Goal: Book appointment/travel/reservation

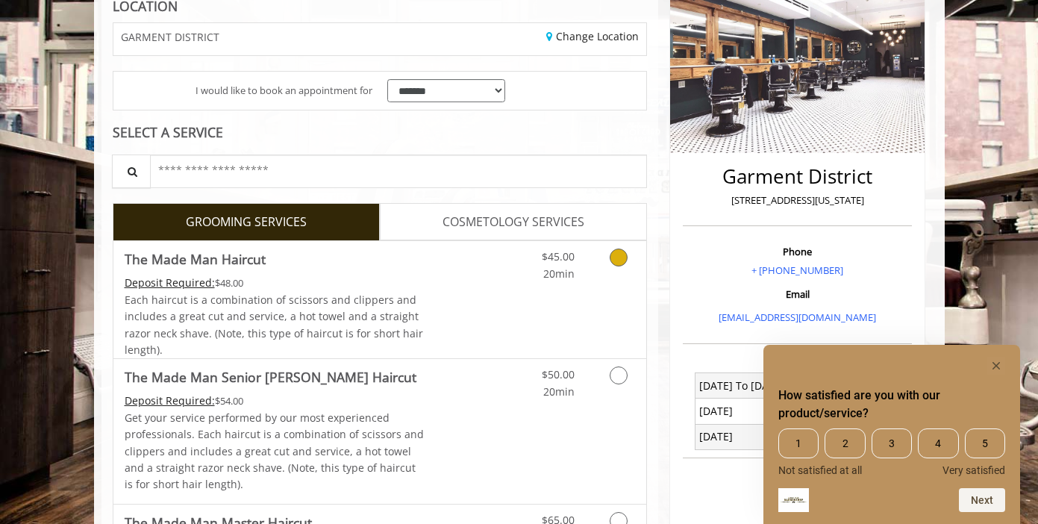
scroll to position [448, 0]
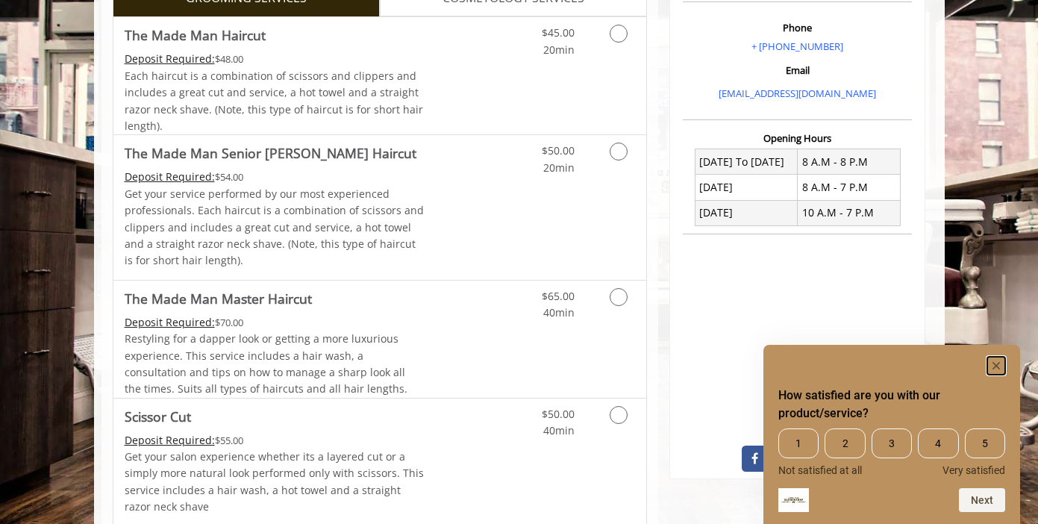
click at [1000, 368] on icon "Hide survey" at bounding box center [996, 365] width 7 height 7
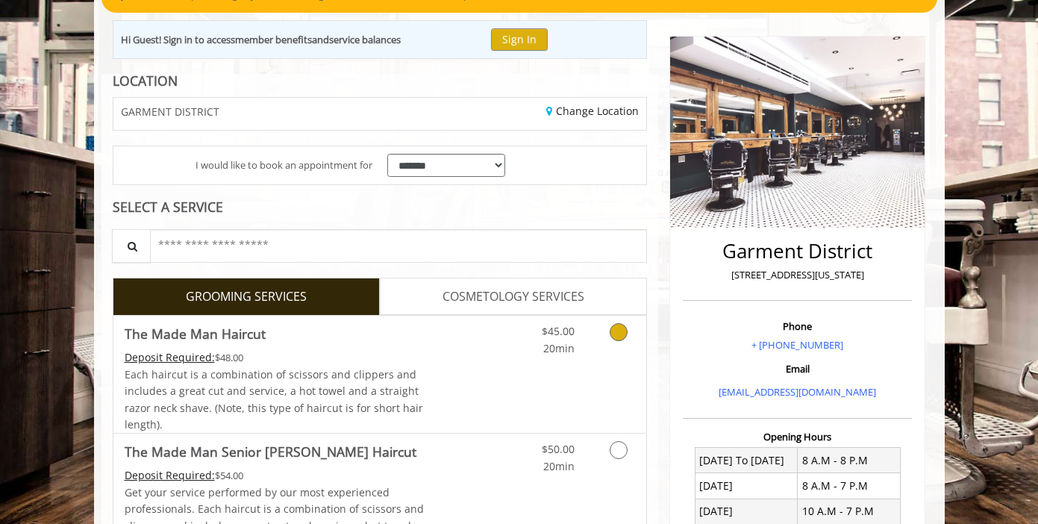
scroll to position [0, 0]
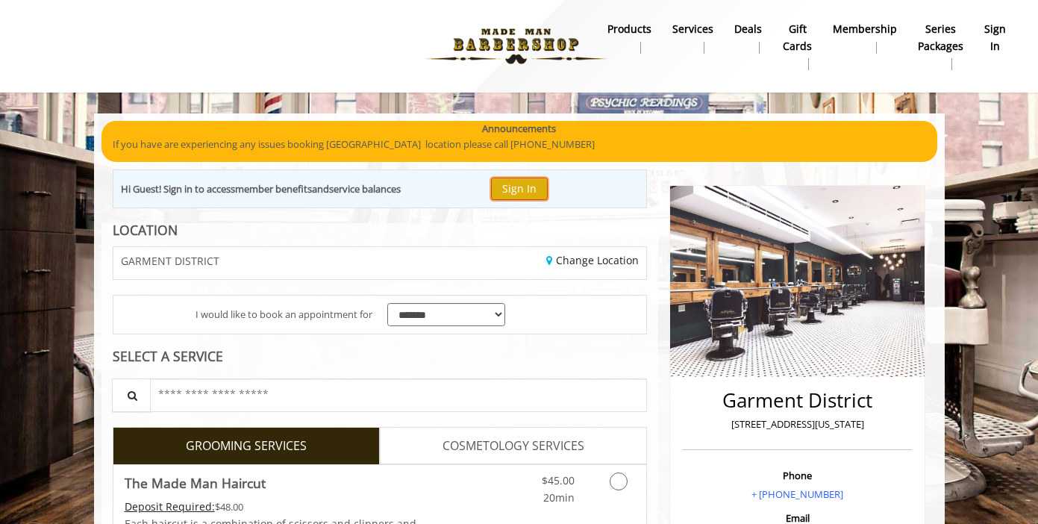
click at [519, 195] on button "Sign In" at bounding box center [519, 189] width 57 height 22
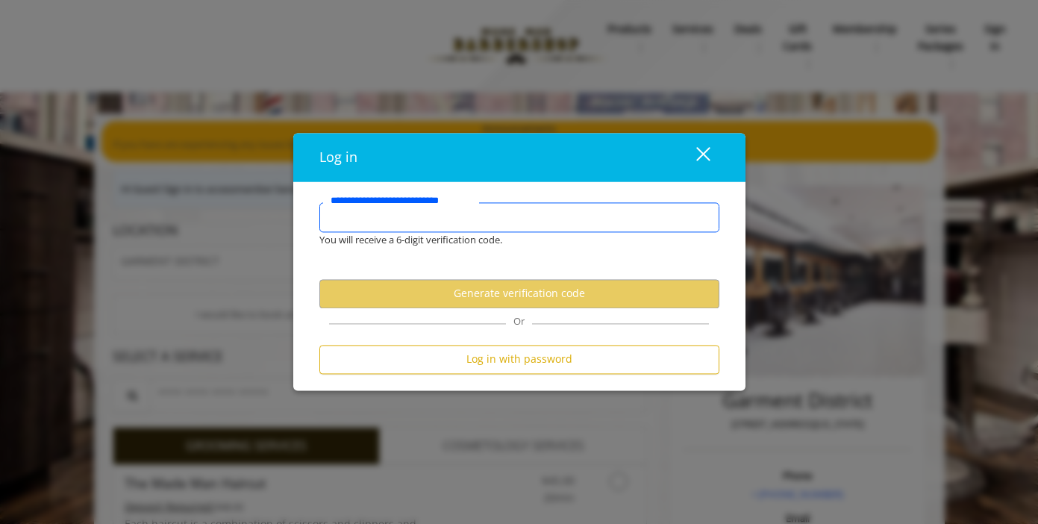
click at [420, 221] on input "**********" at bounding box center [520, 217] width 400 height 30
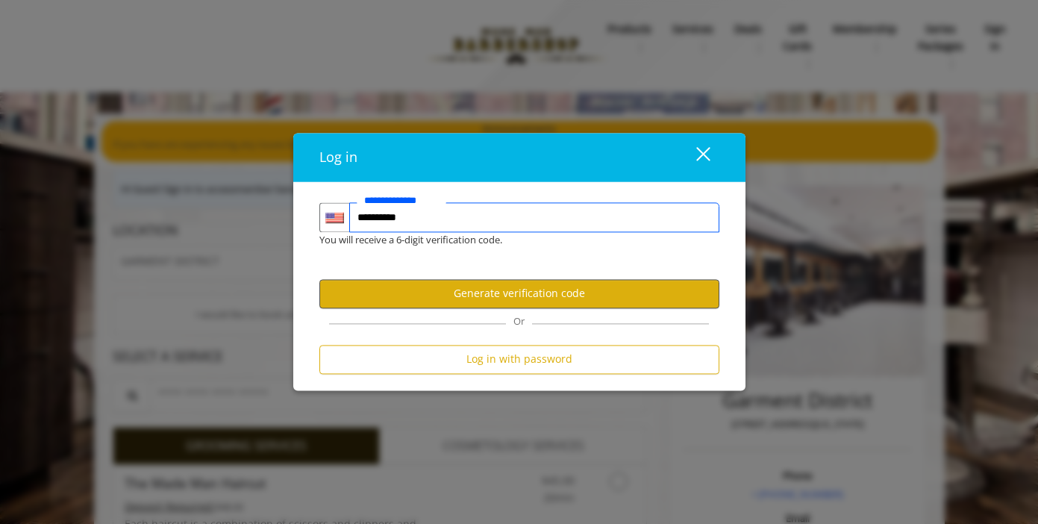
type input "**********"
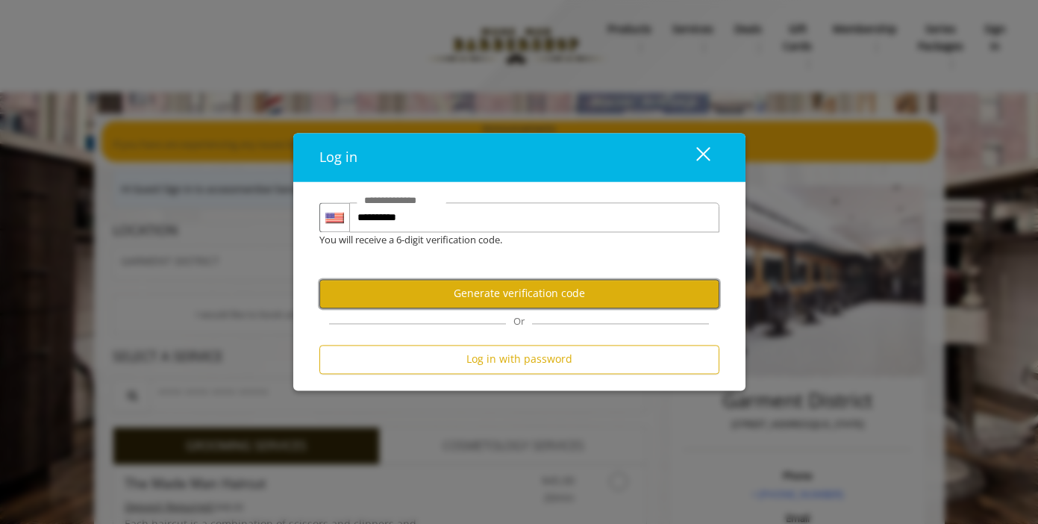
click at [461, 290] on button "Generate verification code" at bounding box center [520, 293] width 400 height 29
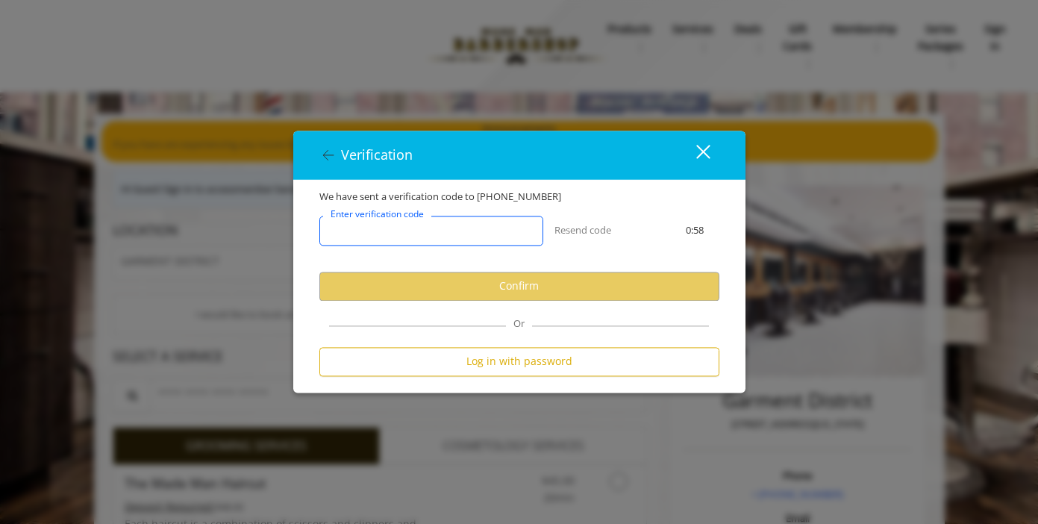
click at [476, 234] on input "Enter verification code" at bounding box center [432, 231] width 224 height 30
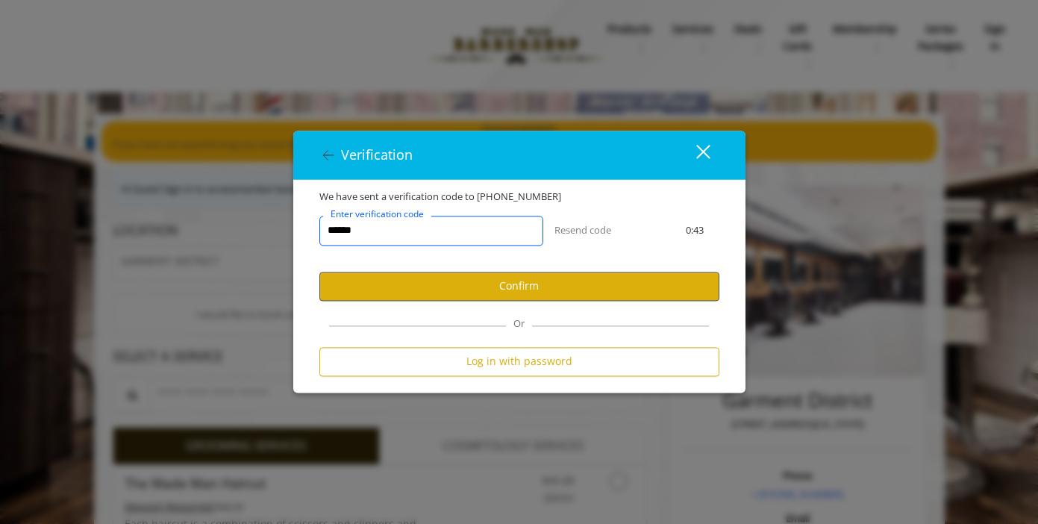
type input "******"
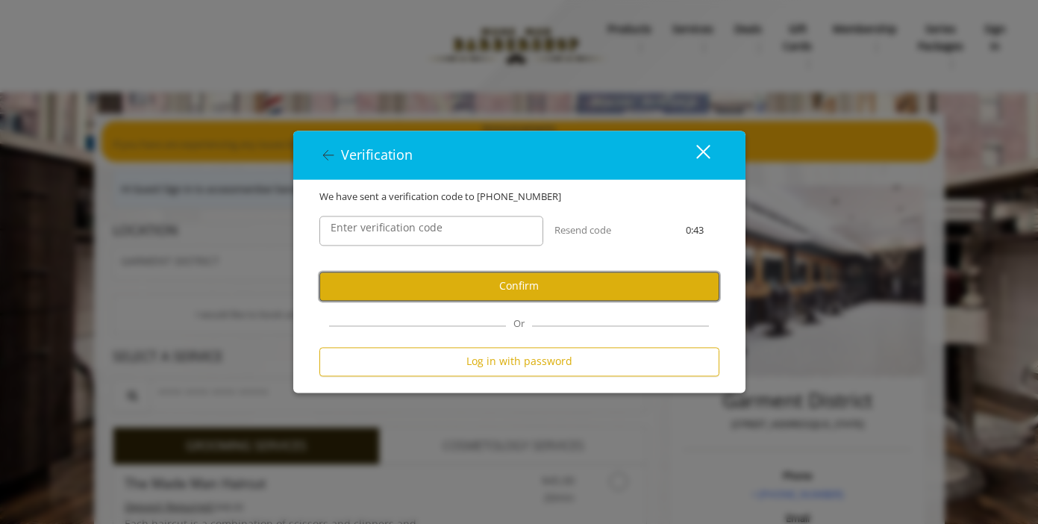
click at [531, 280] on button "Confirm" at bounding box center [520, 286] width 400 height 29
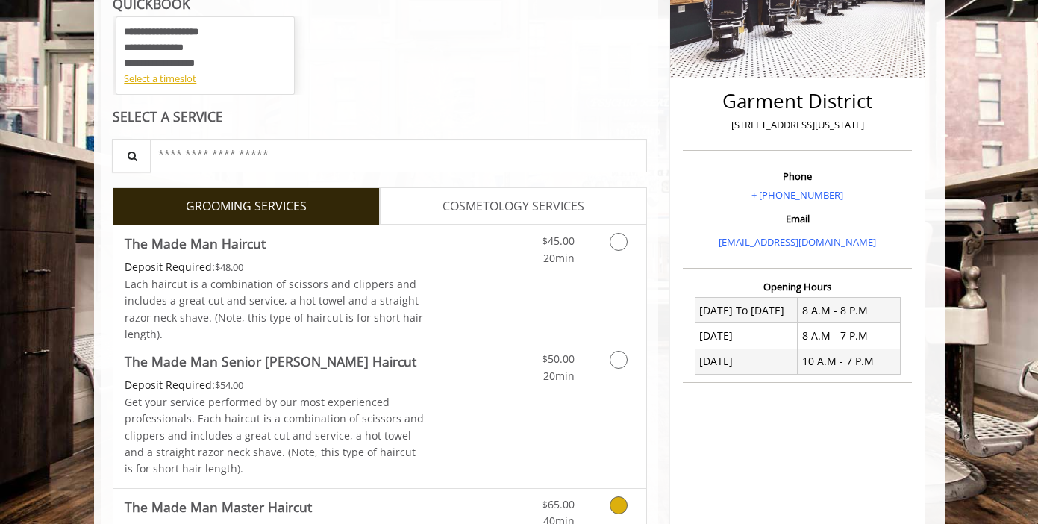
scroll to position [299, 0]
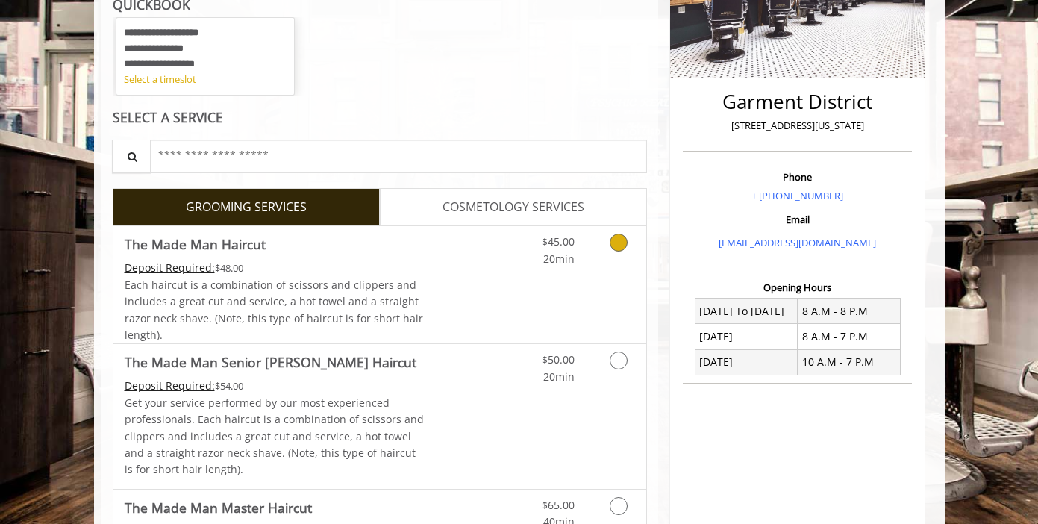
click at [617, 249] on icon "Grooming services" at bounding box center [619, 243] width 18 height 18
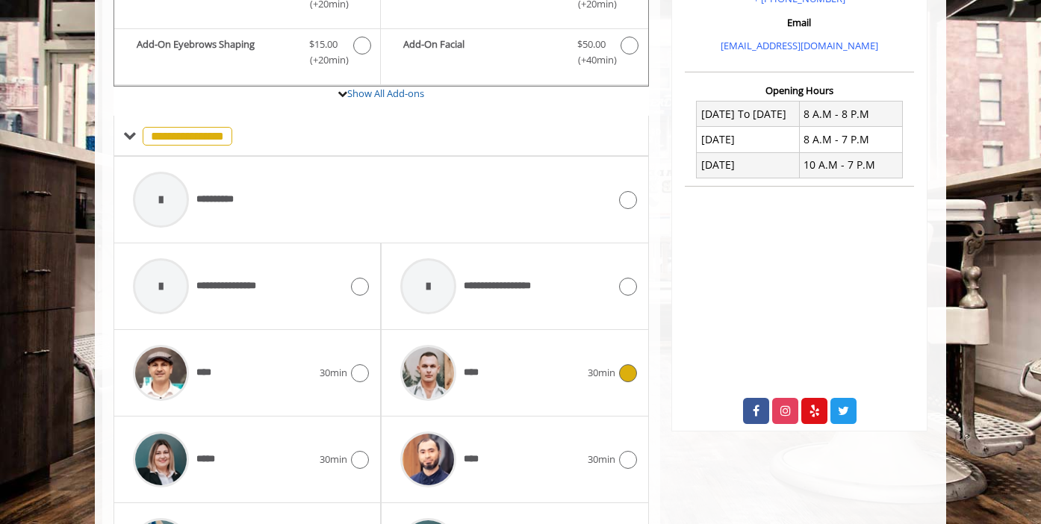
scroll to position [593, 0]
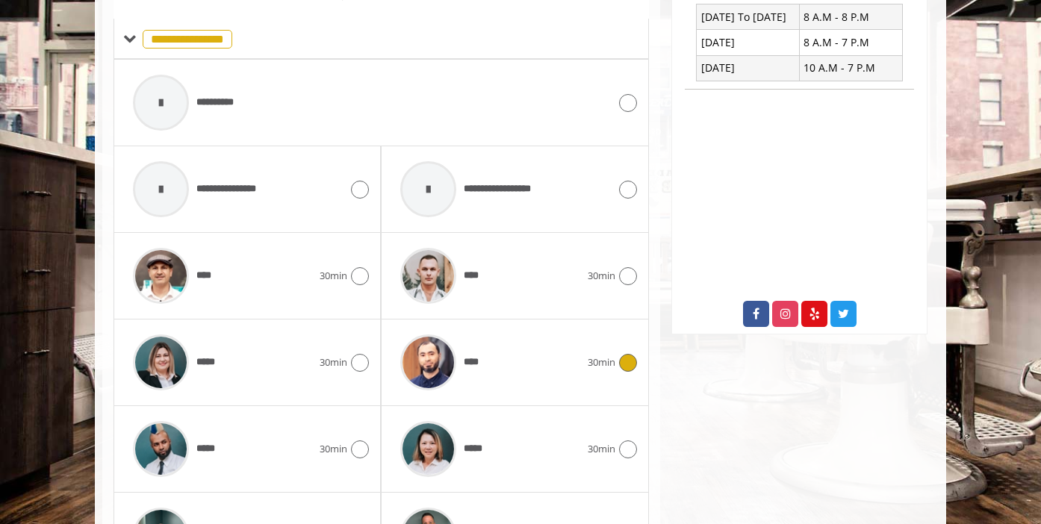
click at [623, 370] on icon at bounding box center [628, 363] width 18 height 18
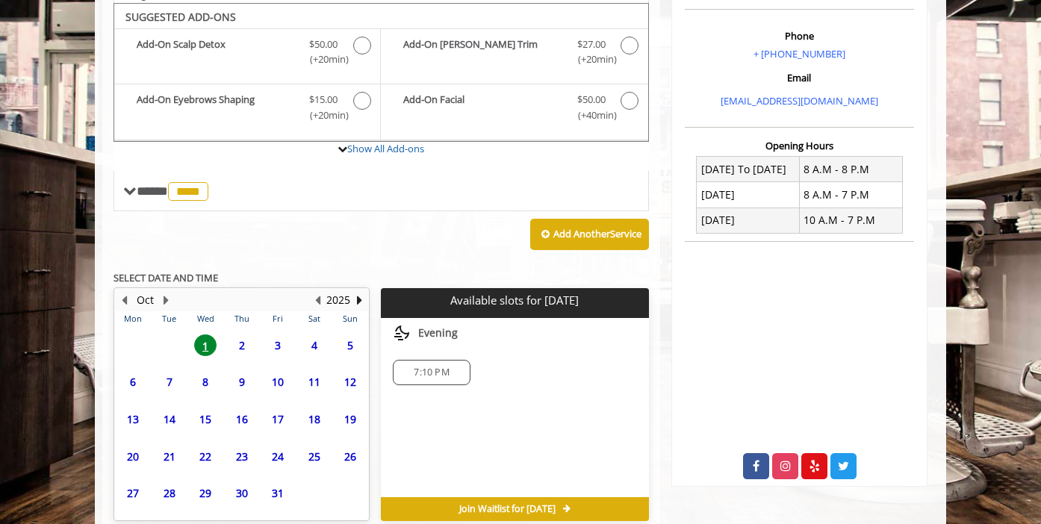
scroll to position [511, 0]
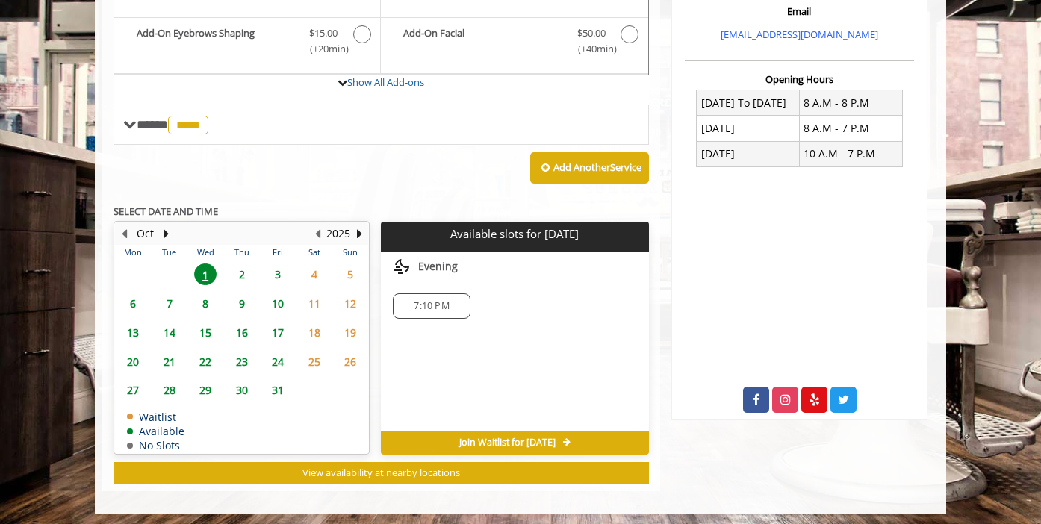
click at [243, 269] on td "2" at bounding box center [241, 274] width 36 height 29
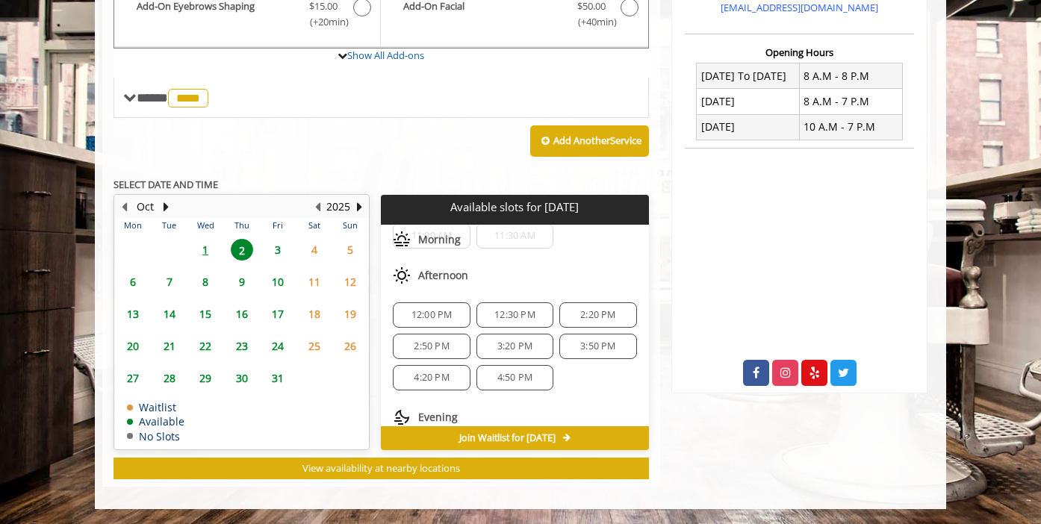
scroll to position [0, 0]
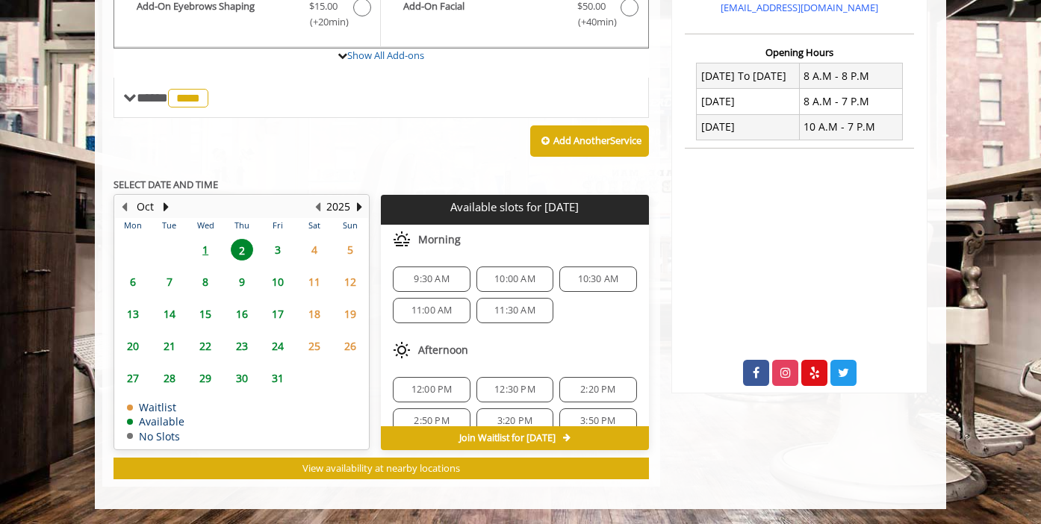
click at [423, 275] on span "9:30 AM" at bounding box center [431, 279] width 35 height 12
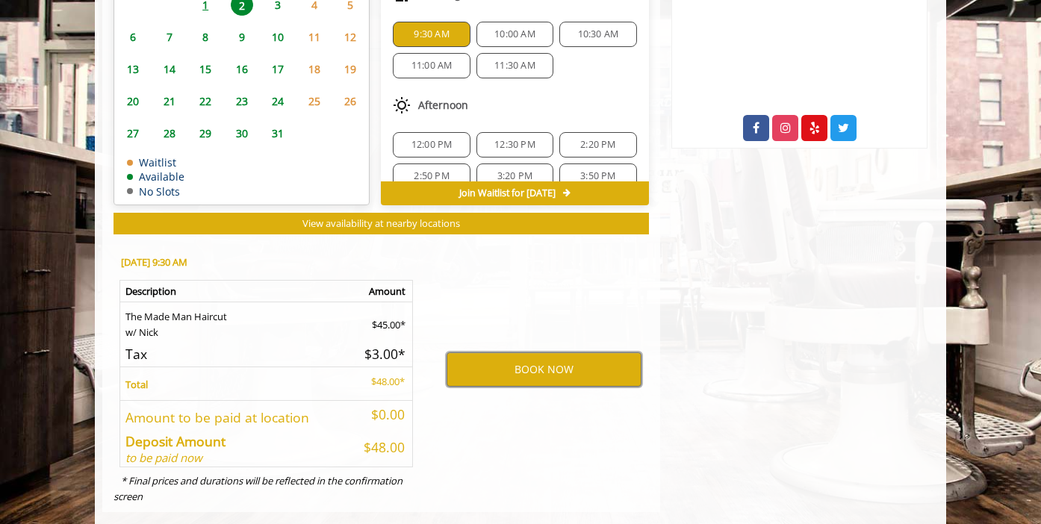
scroll to position [804, 0]
